Goal: Information Seeking & Learning: Learn about a topic

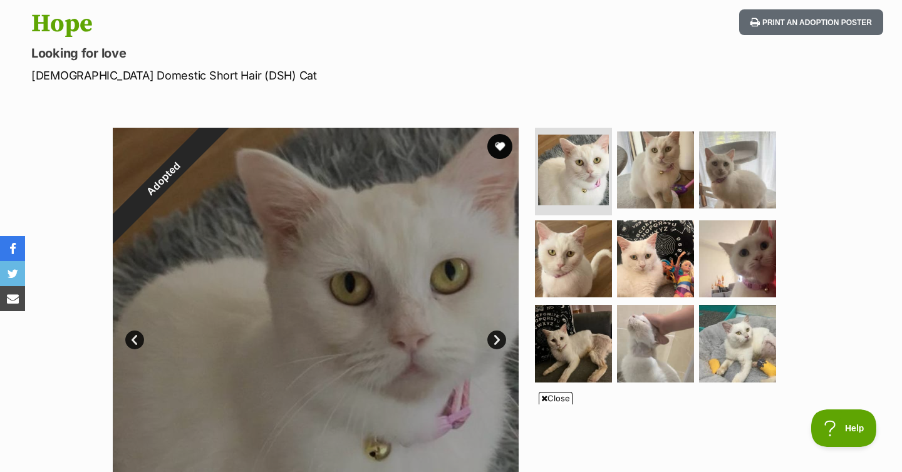
scroll to position [132, 0]
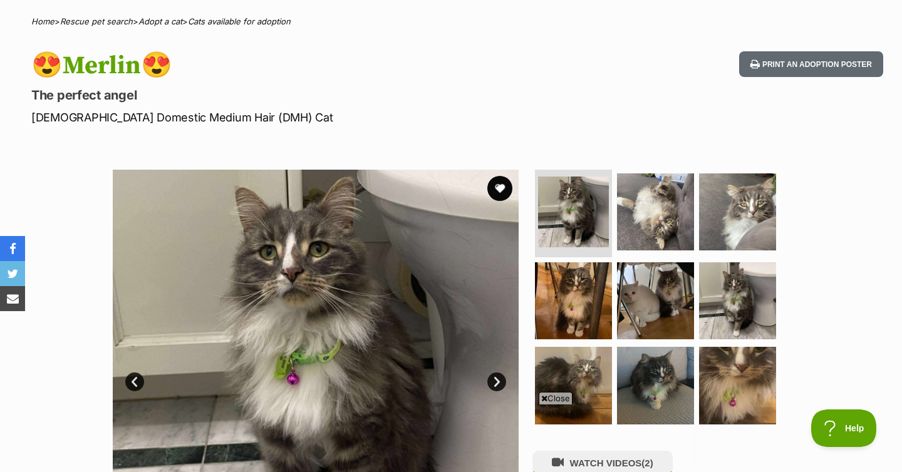
scroll to position [214, 0]
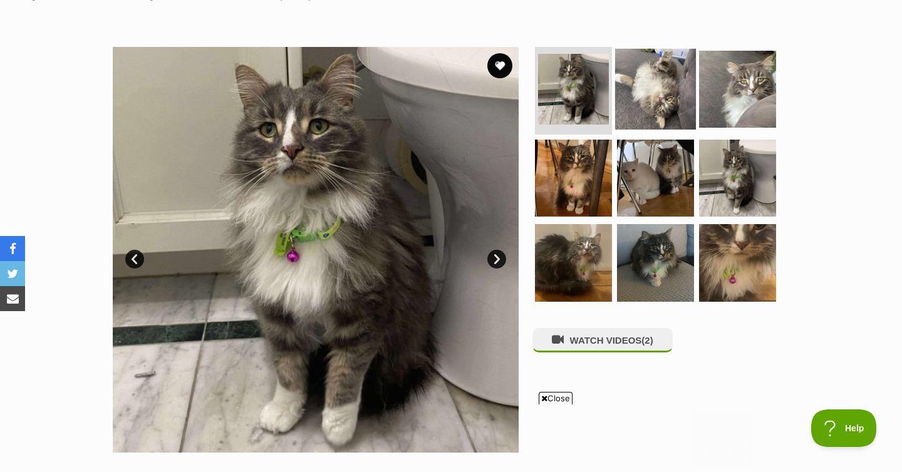
click at [653, 83] on img at bounding box center [655, 89] width 81 height 81
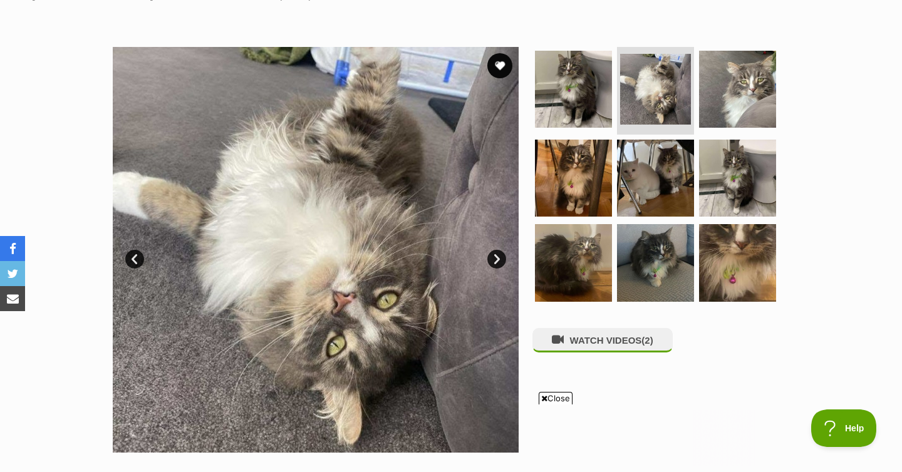
scroll to position [201, 0]
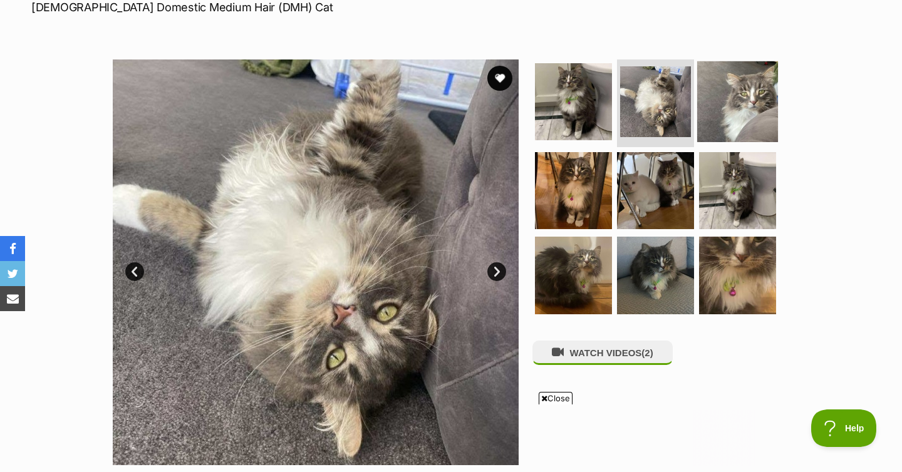
click at [752, 104] on img at bounding box center [737, 101] width 81 height 81
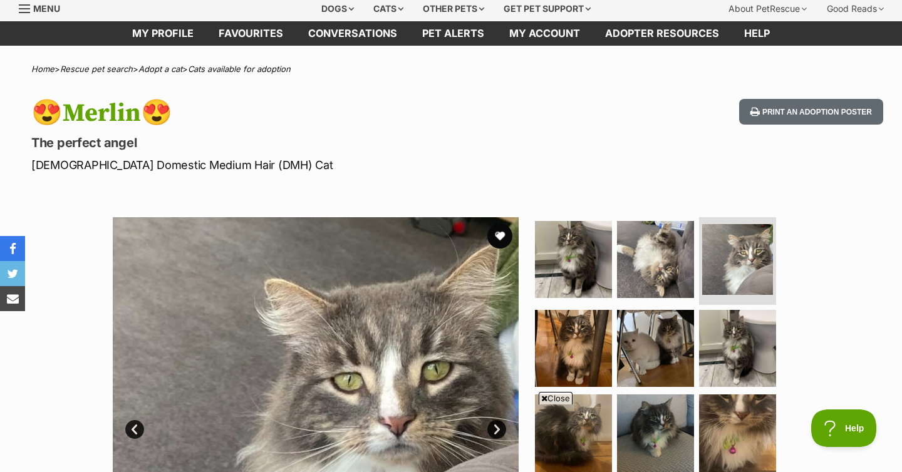
scroll to position [47, 0]
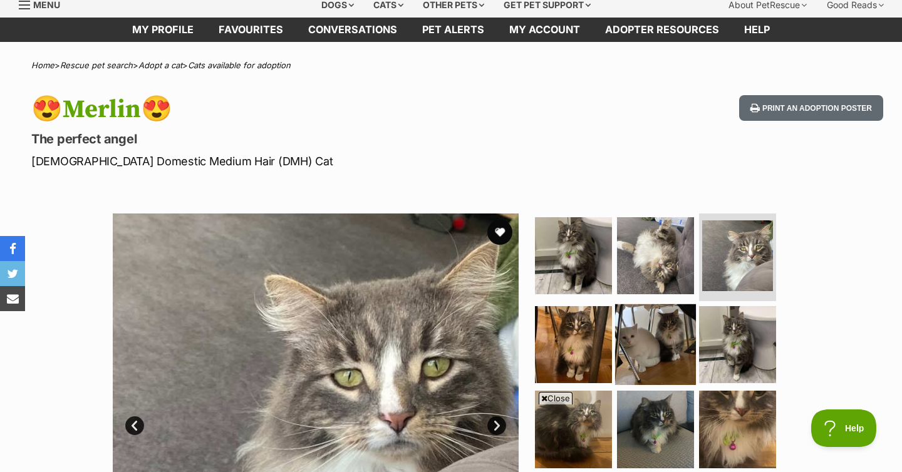
click at [625, 337] on img at bounding box center [655, 344] width 81 height 81
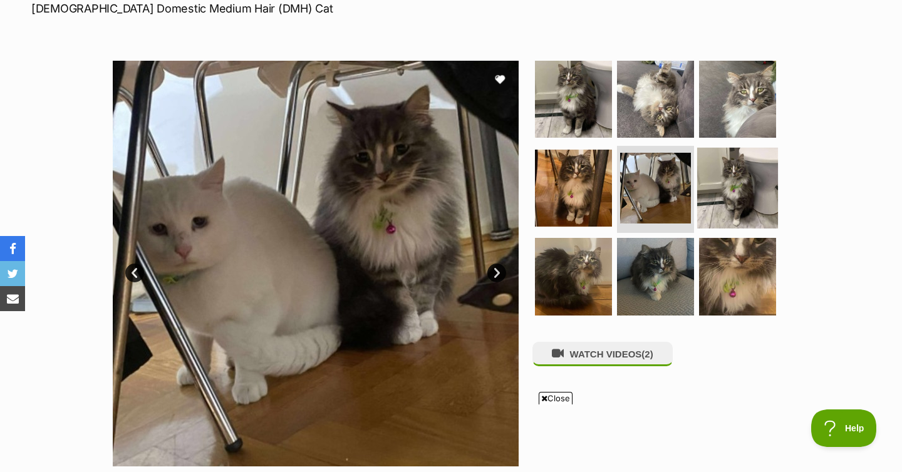
scroll to position [209, 0]
